Goal: Task Accomplishment & Management: Manage account settings

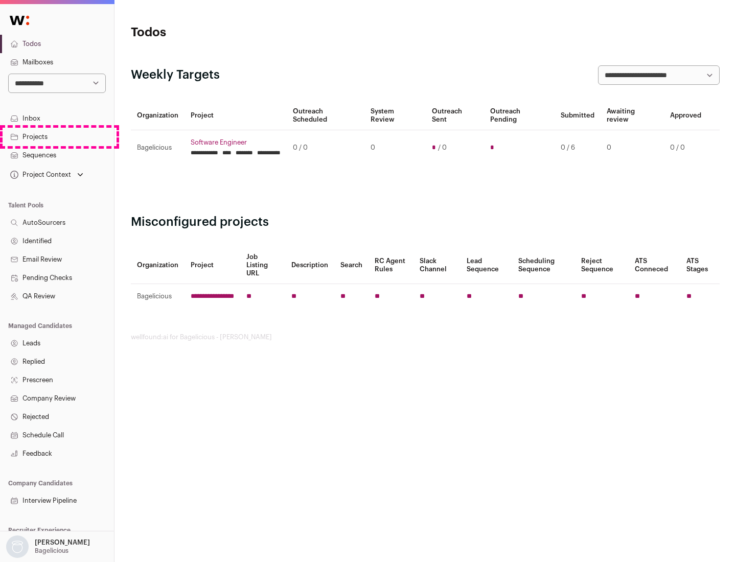
click at [57, 136] on link "Projects" at bounding box center [57, 137] width 114 height 18
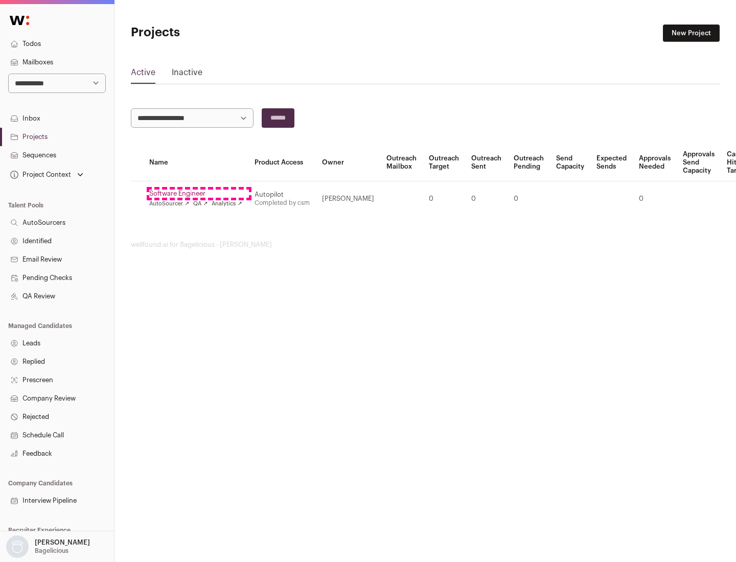
click at [199, 194] on link "Software Engineer" at bounding box center [195, 194] width 93 height 8
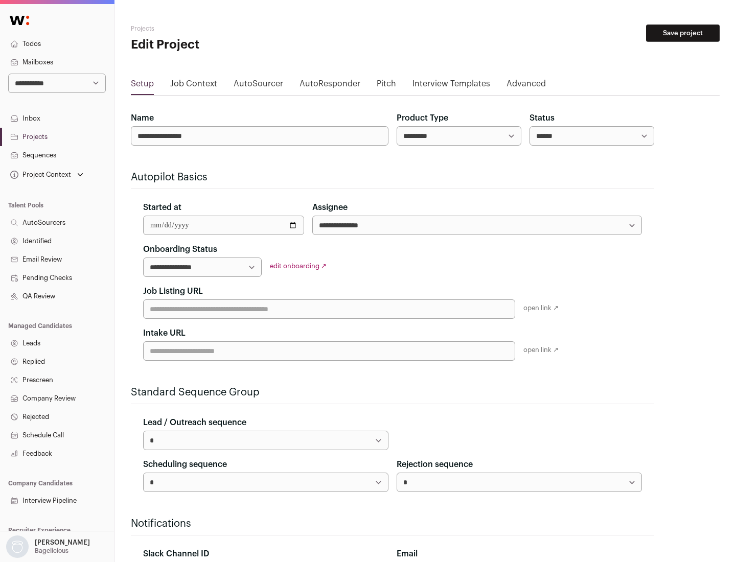
click at [682, 33] on button "Save project" at bounding box center [683, 33] width 74 height 17
